Goal: Task Accomplishment & Management: Manage account settings

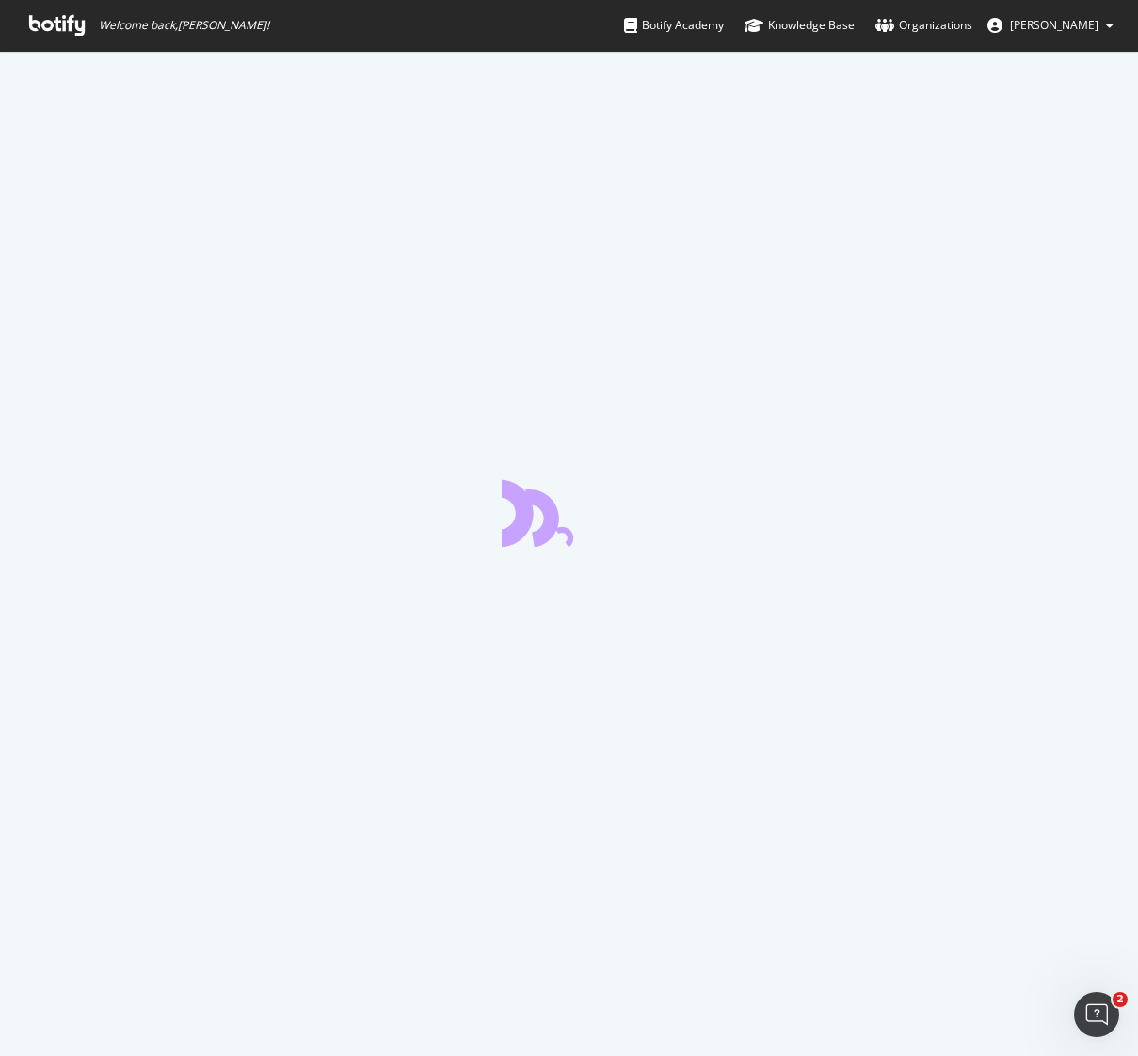
click at [61, 26] on icon at bounding box center [57, 25] width 56 height 21
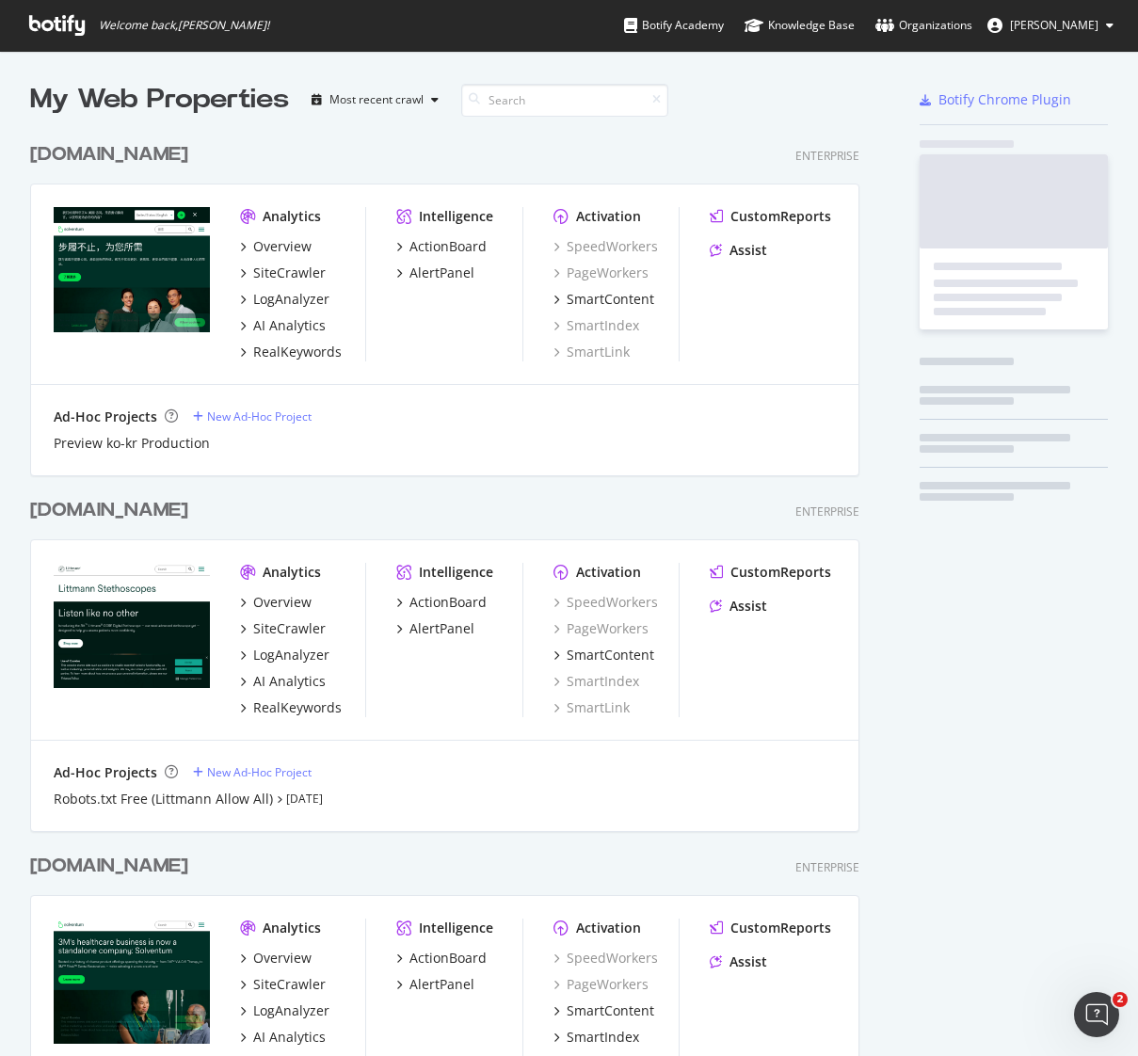
scroll to position [1423, 844]
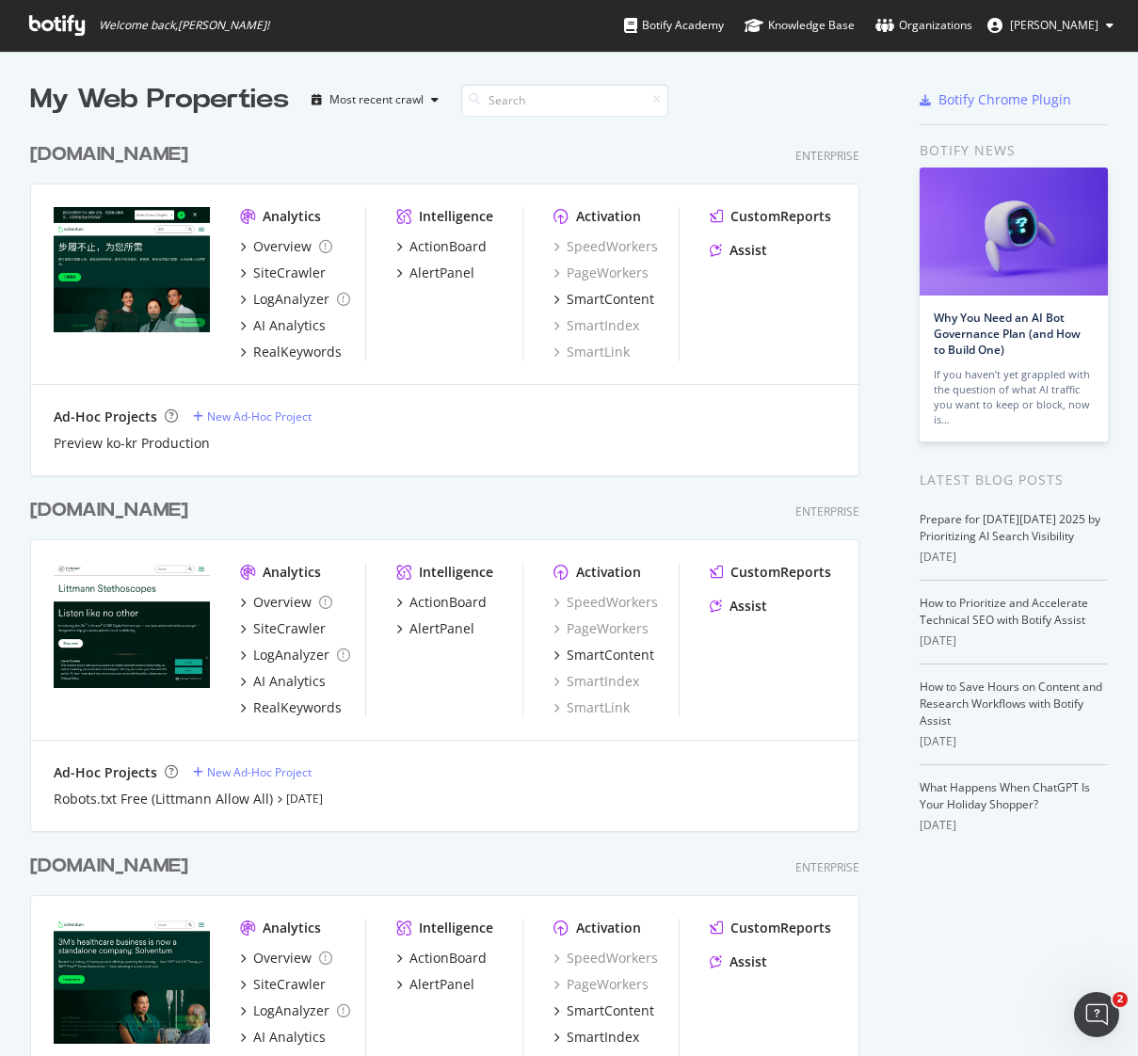
click at [125, 153] on div "[DOMAIN_NAME]" at bounding box center [109, 154] width 158 height 27
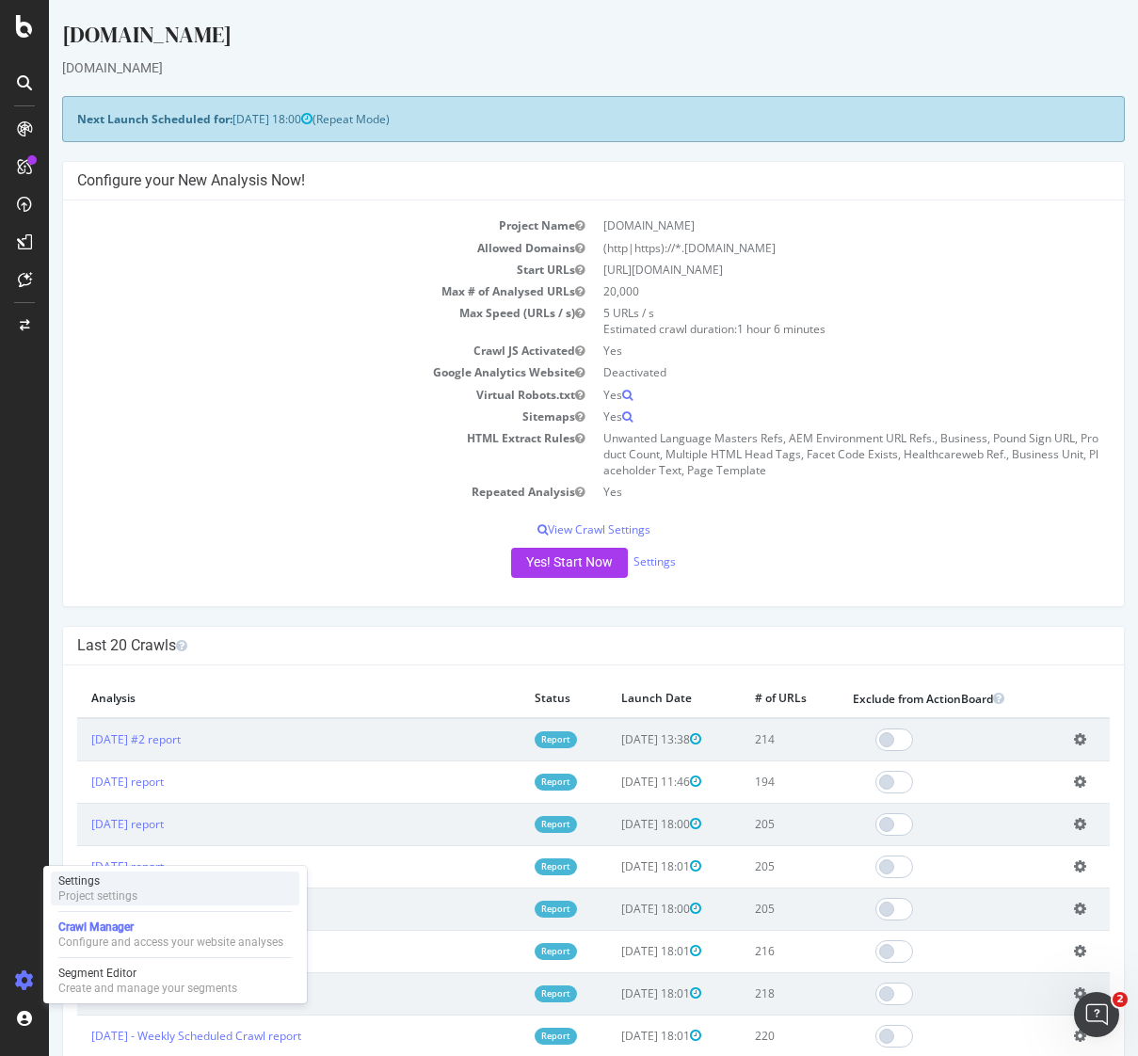
click at [97, 891] on div "Project settings" at bounding box center [97, 895] width 79 height 15
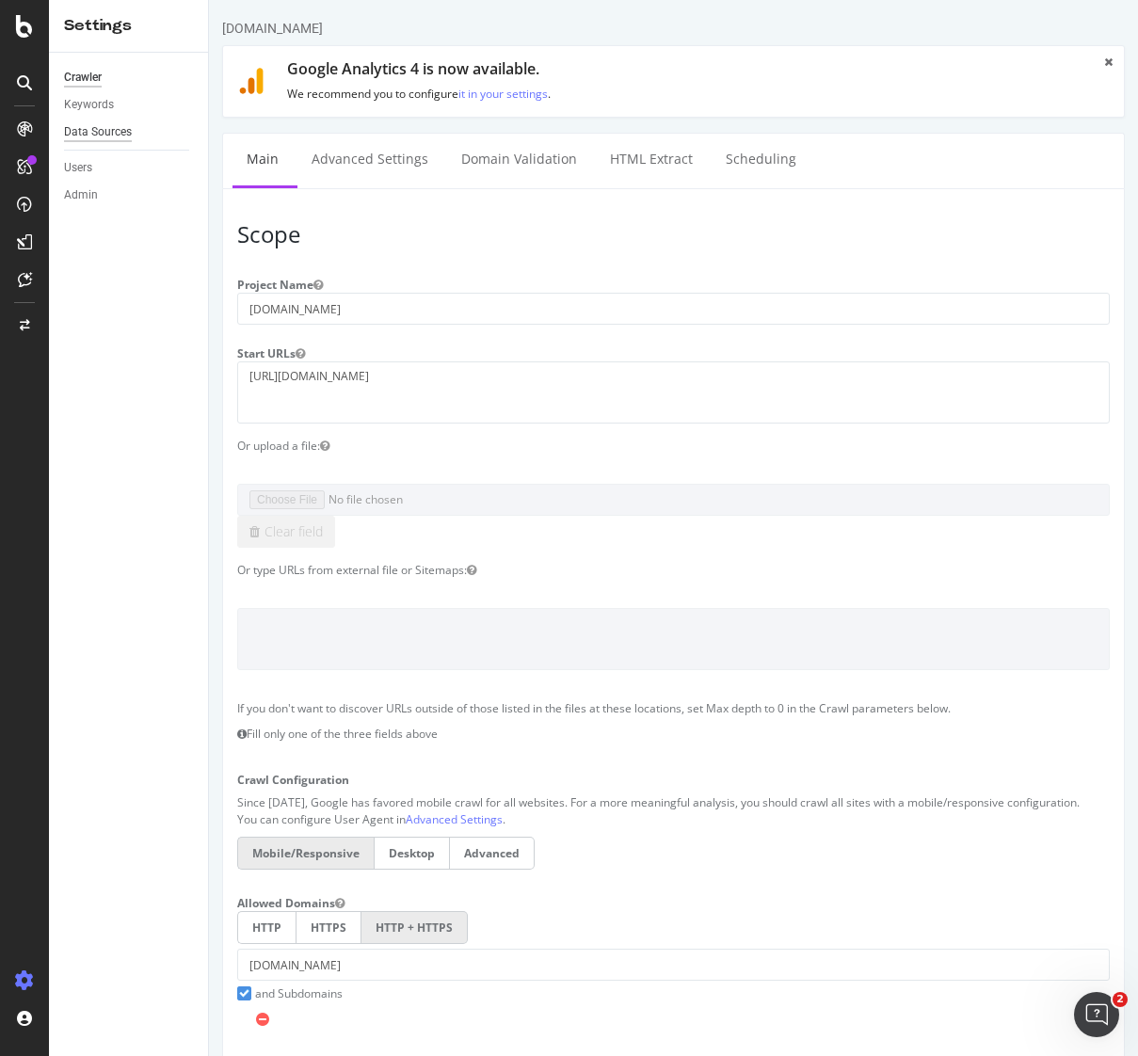
click at [92, 127] on div "Data Sources" at bounding box center [98, 132] width 68 height 20
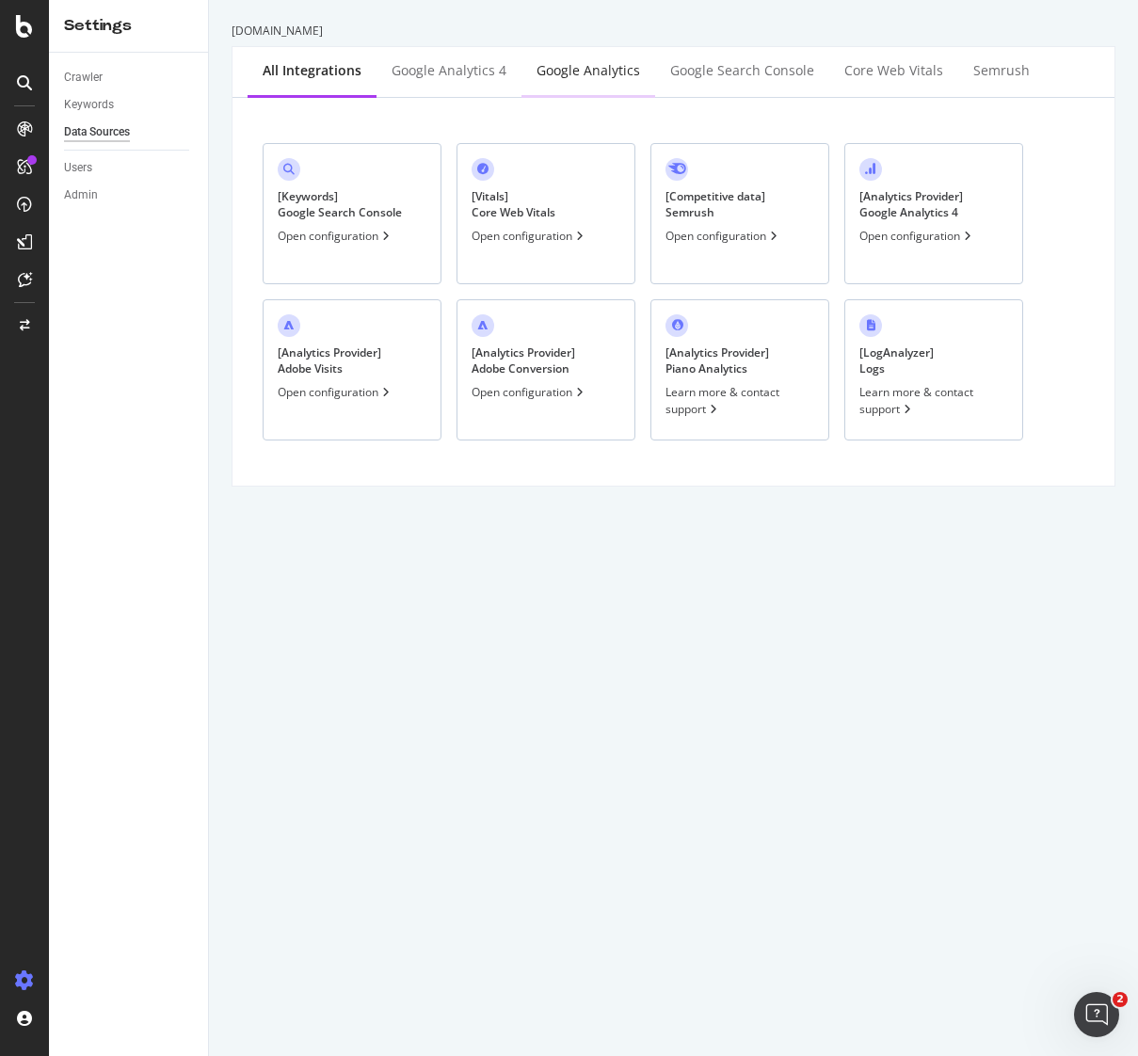
click at [566, 71] on div "Google Analytics" at bounding box center [587, 70] width 103 height 19
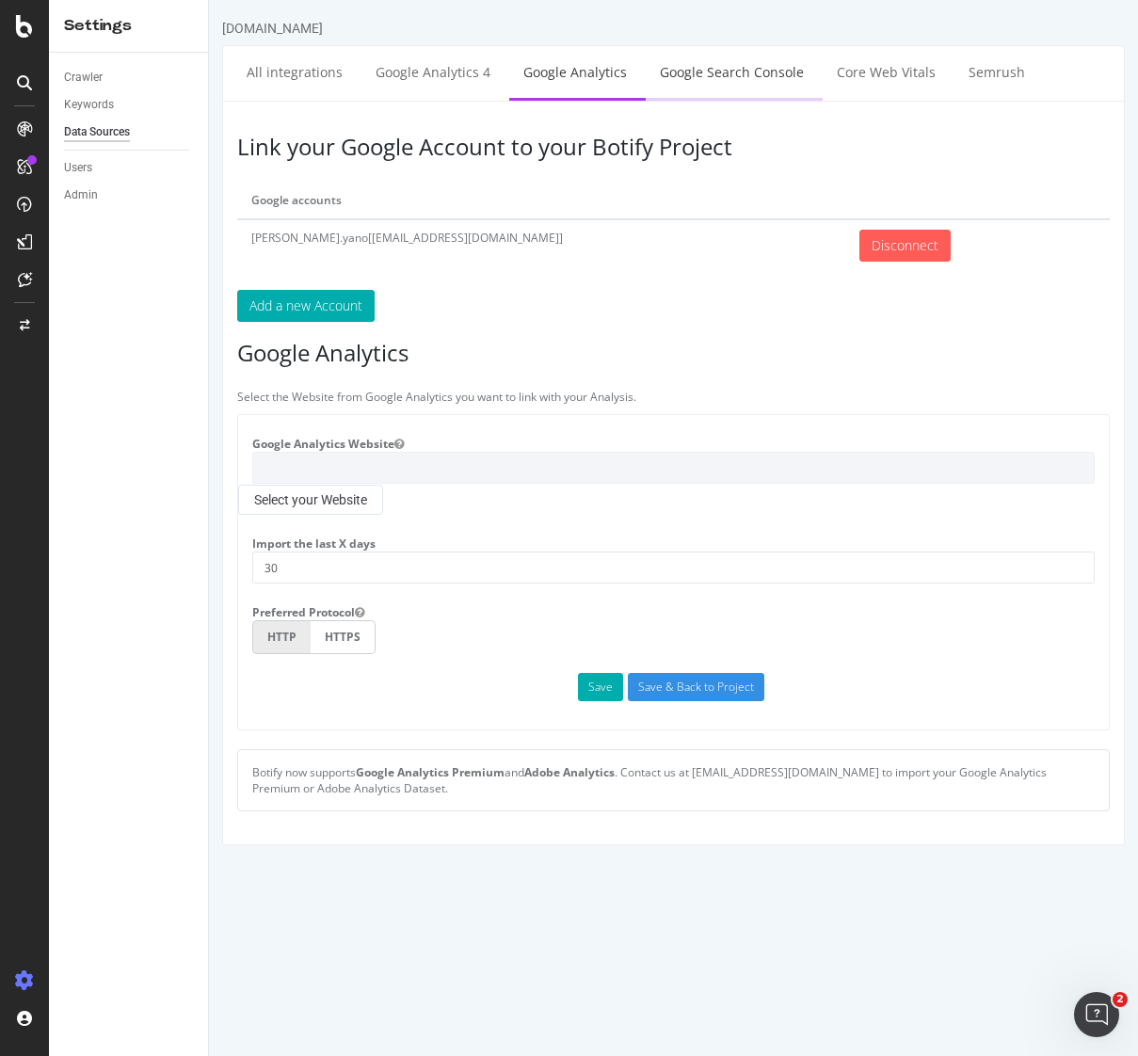
click at [705, 77] on link "Google Search Console" at bounding box center [731, 72] width 172 height 52
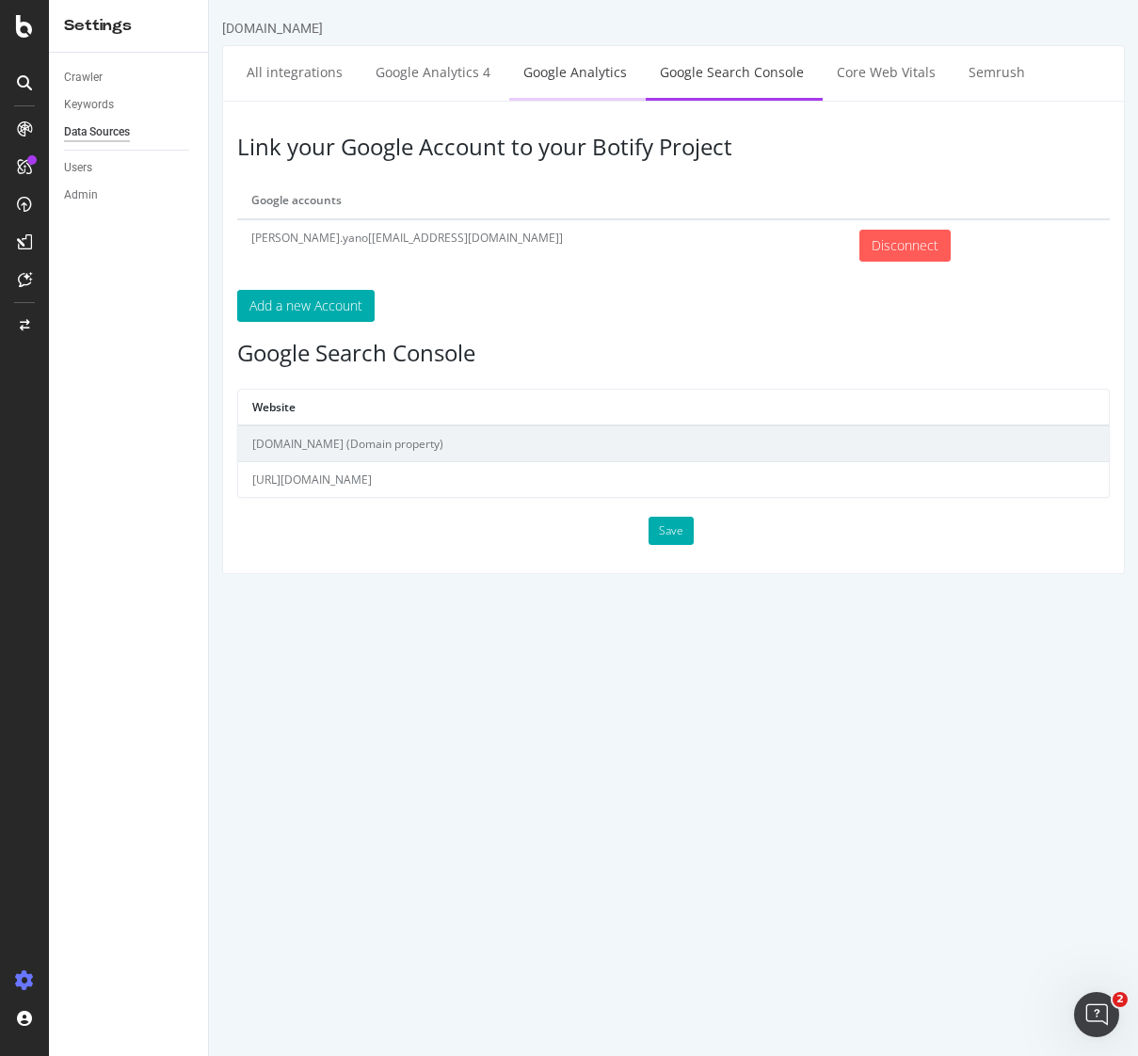
click at [595, 70] on link "Google Analytics" at bounding box center [575, 72] width 132 height 52
